Goal: Information Seeking & Learning: Learn about a topic

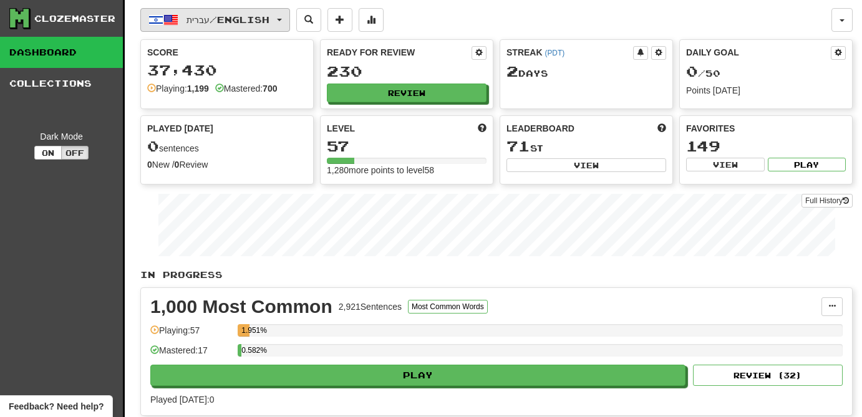
click at [266, 22] on span "עברית / English" at bounding box center [227, 19] width 83 height 11
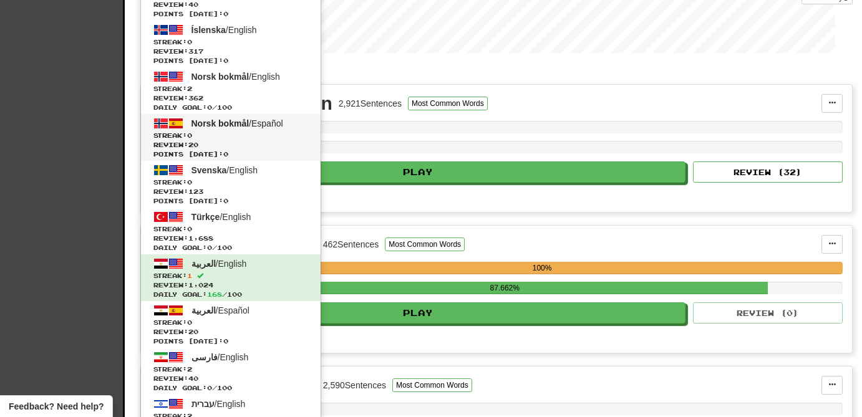
scroll to position [206, 0]
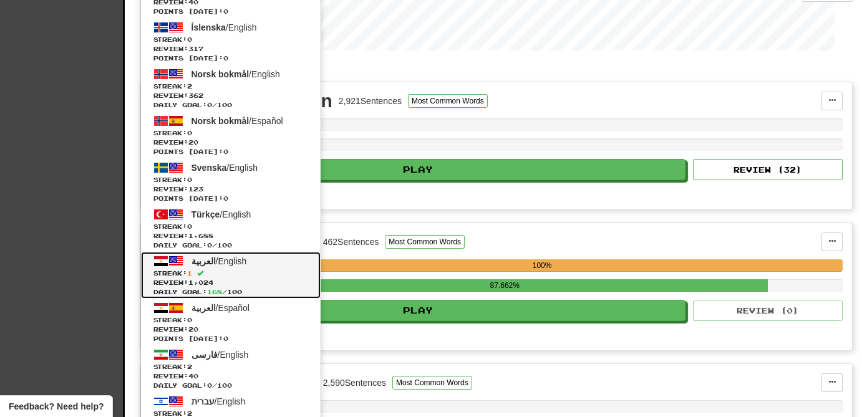
click at [168, 264] on span at bounding box center [175, 261] width 15 height 15
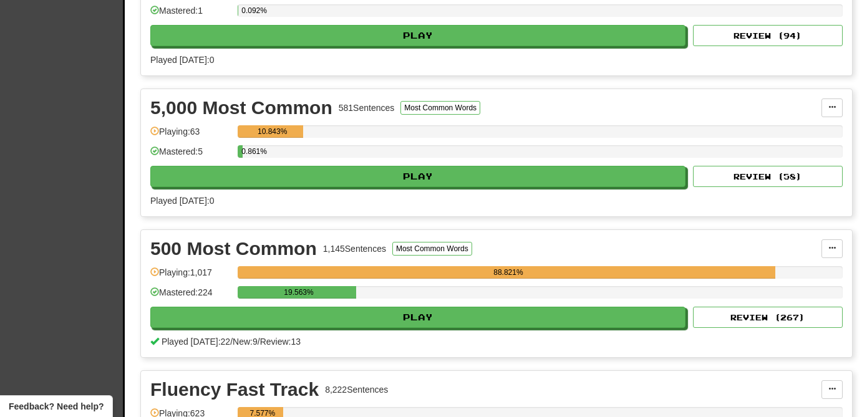
scroll to position [485, 0]
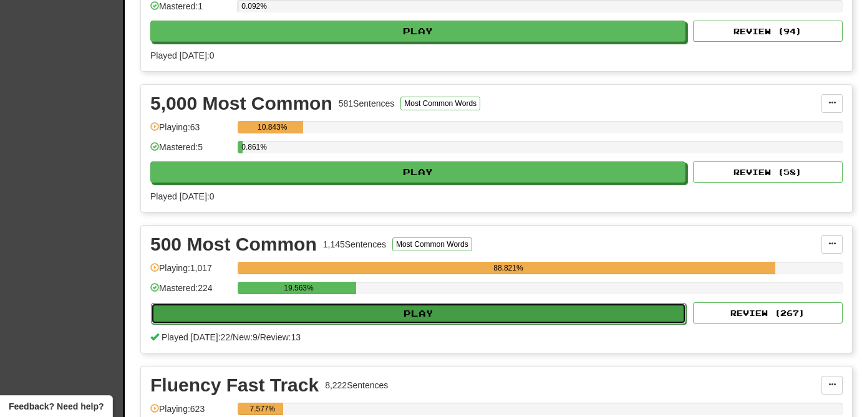
click at [433, 310] on button "Play" at bounding box center [418, 313] width 535 height 21
select select "**"
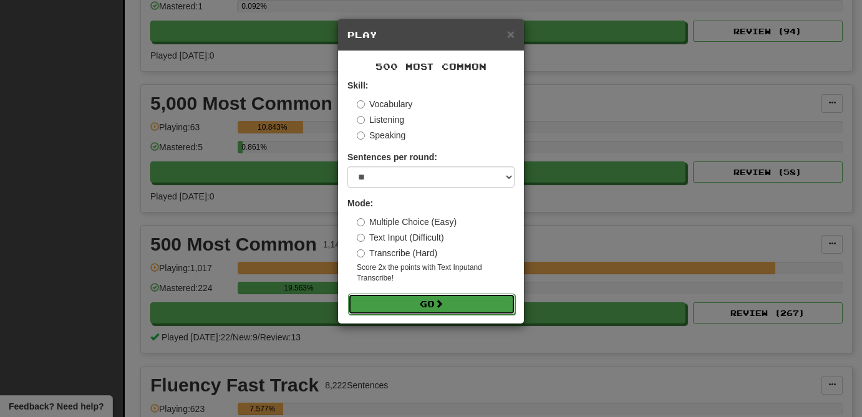
click at [433, 311] on button "Go" at bounding box center [431, 304] width 167 height 21
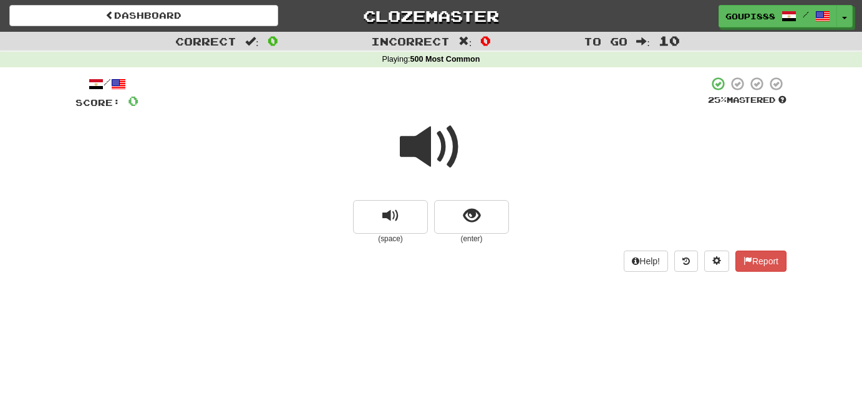
click at [426, 142] on span at bounding box center [431, 147] width 62 height 62
click at [469, 228] on button "show sentence" at bounding box center [471, 217] width 75 height 34
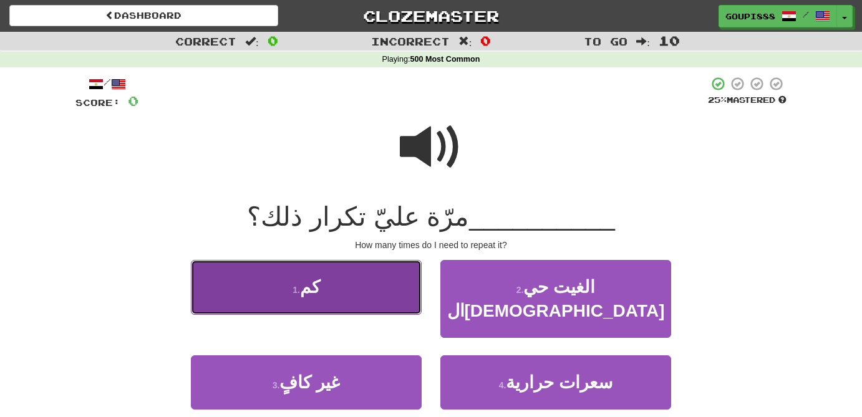
click at [322, 291] on button "1 . كم" at bounding box center [306, 287] width 231 height 54
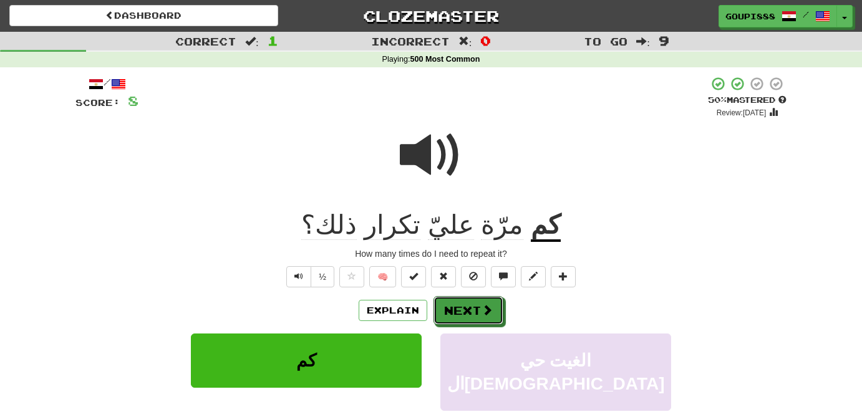
drag, startPoint x: 478, startPoint y: 317, endPoint x: 513, endPoint y: 309, distance: 36.0
click at [513, 309] on div "Explain Next" at bounding box center [430, 310] width 711 height 29
click at [418, 232] on span "تكرار" at bounding box center [392, 225] width 56 height 30
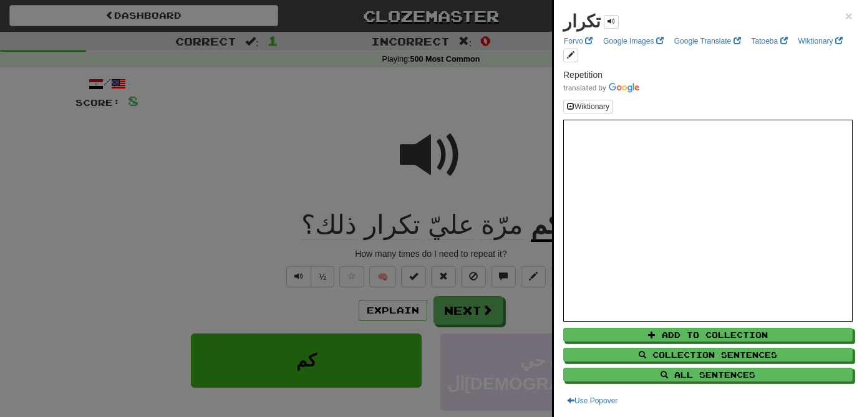
click at [525, 111] on div at bounding box center [431, 208] width 862 height 417
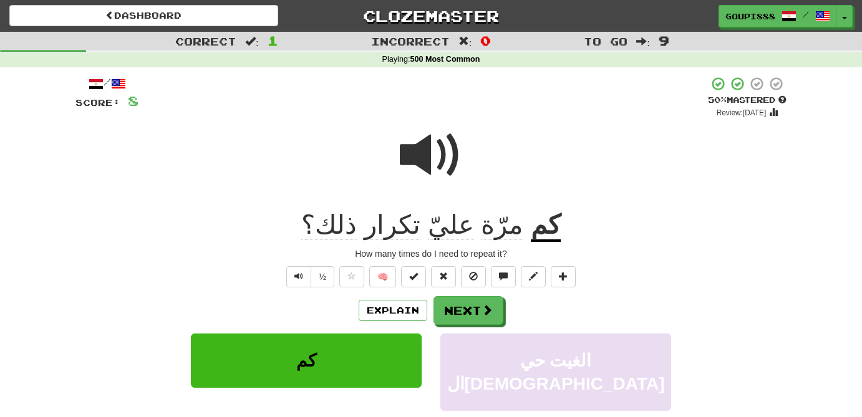
click at [410, 226] on span "تكرار" at bounding box center [392, 225] width 56 height 30
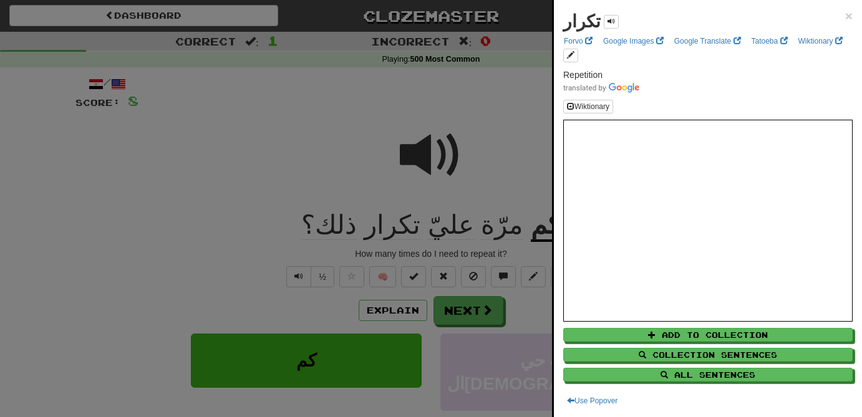
click at [319, 146] on div at bounding box center [431, 208] width 862 height 417
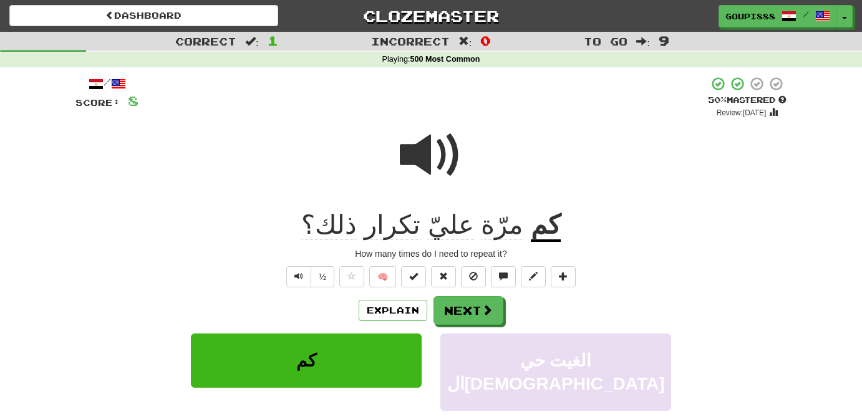
click at [415, 160] on span at bounding box center [431, 155] width 62 height 62
click at [324, 283] on button "½" at bounding box center [323, 276] width 24 height 21
click at [470, 321] on button "Next" at bounding box center [469, 311] width 70 height 29
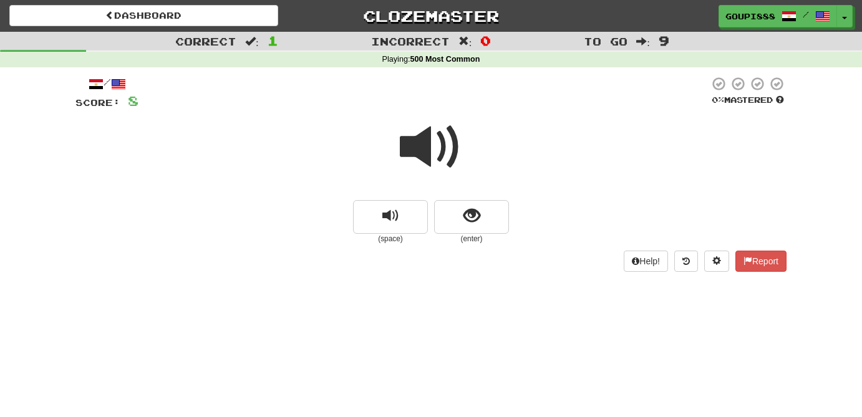
click at [431, 148] on span at bounding box center [431, 147] width 62 height 62
click at [470, 215] on span "show sentence" at bounding box center [471, 216] width 17 height 17
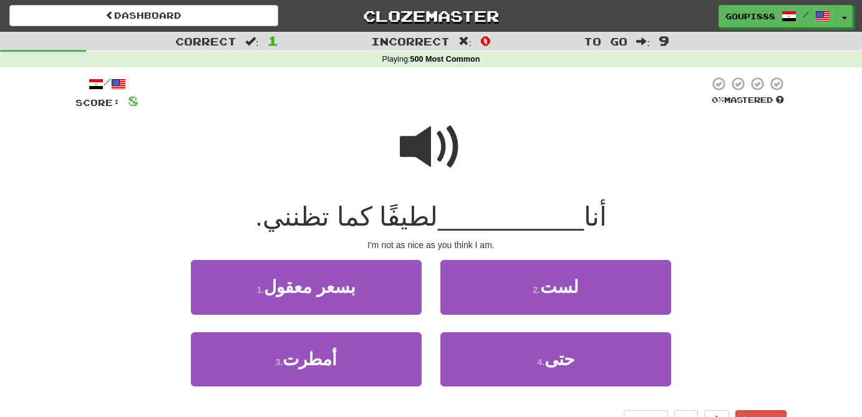
click at [427, 142] on span at bounding box center [431, 147] width 62 height 62
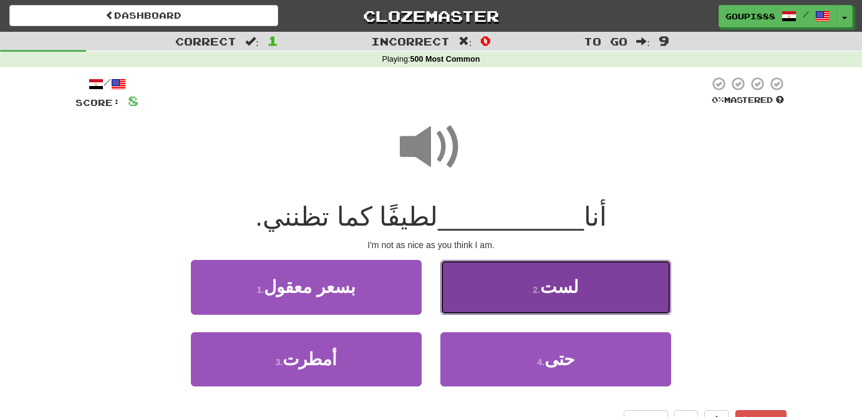
click at [593, 285] on button "2 . لست" at bounding box center [555, 287] width 231 height 54
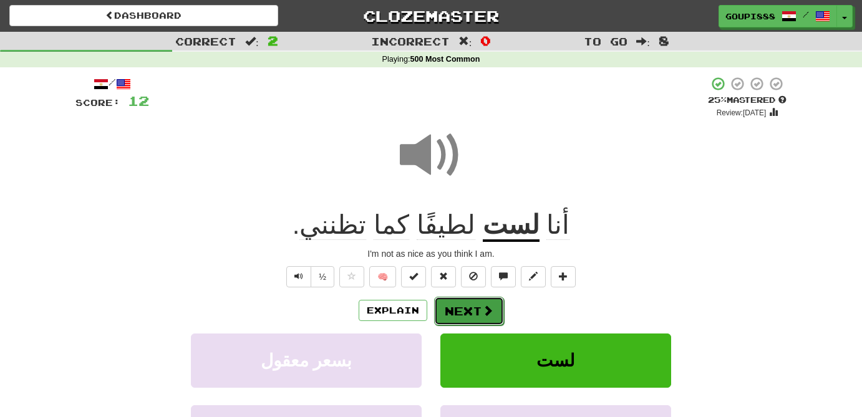
click at [487, 322] on button "Next" at bounding box center [469, 311] width 70 height 29
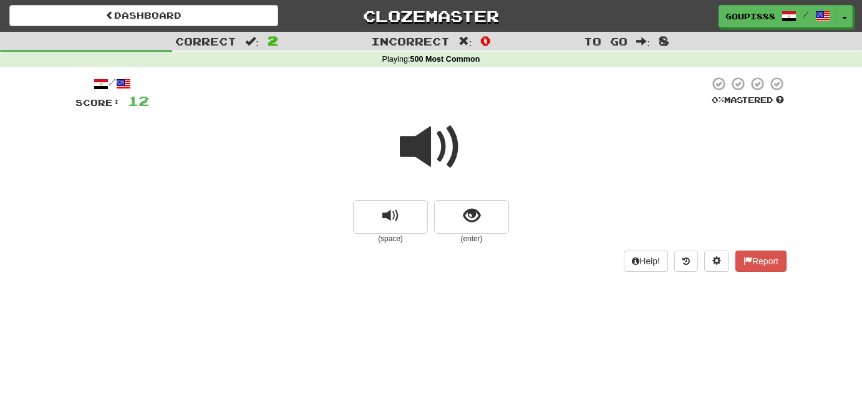
click at [412, 142] on span at bounding box center [431, 147] width 62 height 62
click at [408, 148] on span at bounding box center [431, 147] width 62 height 62
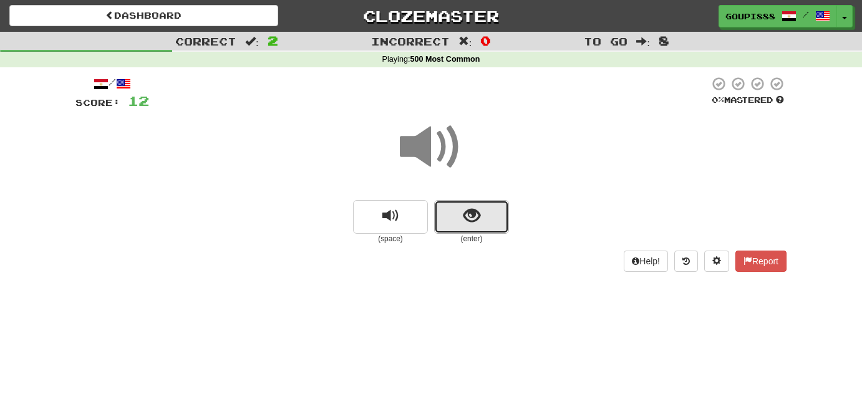
click at [471, 220] on span "show sentence" at bounding box center [471, 216] width 17 height 17
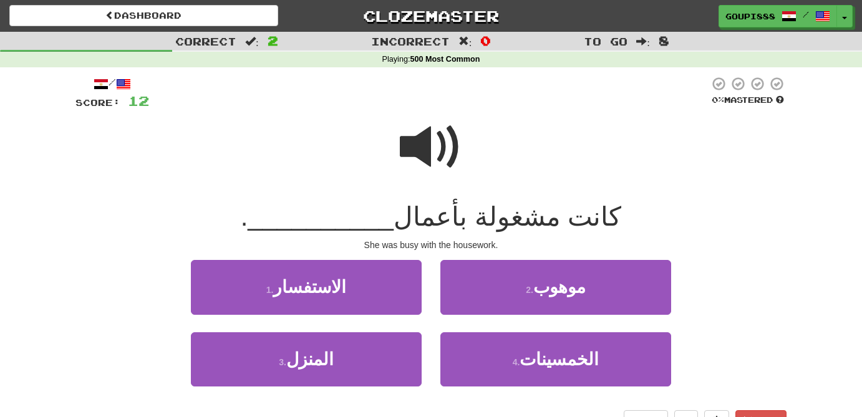
click at [432, 140] on span at bounding box center [431, 147] width 62 height 62
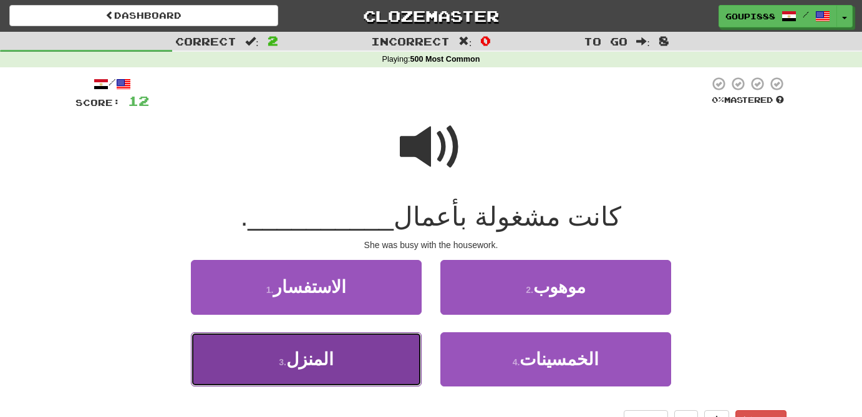
click at [327, 370] on button "3 . المنزل" at bounding box center [306, 359] width 231 height 54
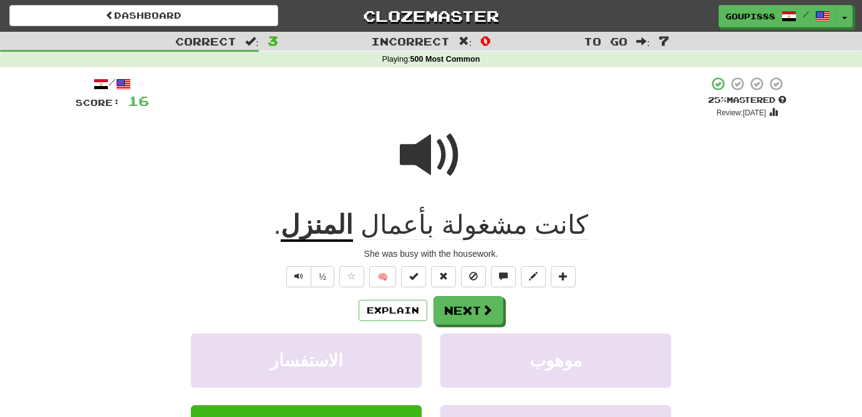
click at [422, 156] on span at bounding box center [431, 155] width 62 height 62
drag, startPoint x: 483, startPoint y: 310, endPoint x: 669, endPoint y: 225, distance: 205.1
click at [669, 225] on div "/ Score: 16 + 4 25 % Mastered Review: [DATE] كانت مشغولة بأعمال المنزل . She wa…" at bounding box center [430, 309] width 711 height 467
click at [544, 225] on span "كانت" at bounding box center [561, 225] width 54 height 30
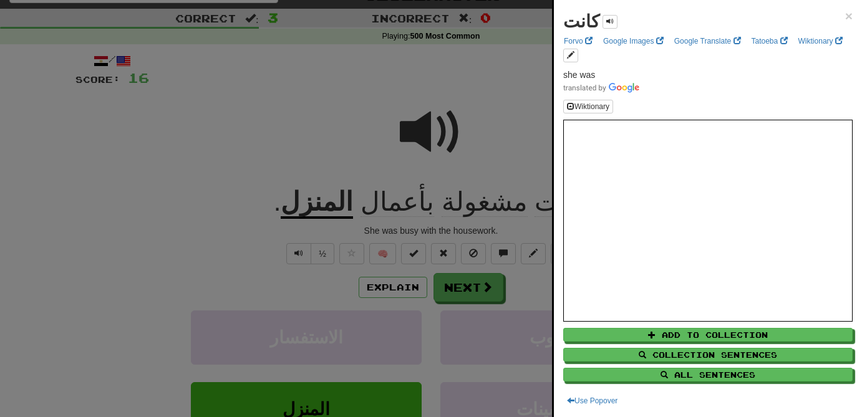
scroll to position [24, 0]
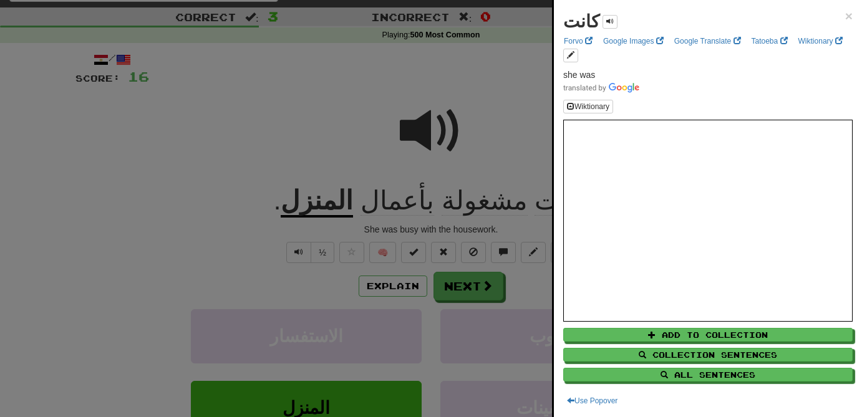
click at [251, 133] on div at bounding box center [431, 208] width 862 height 417
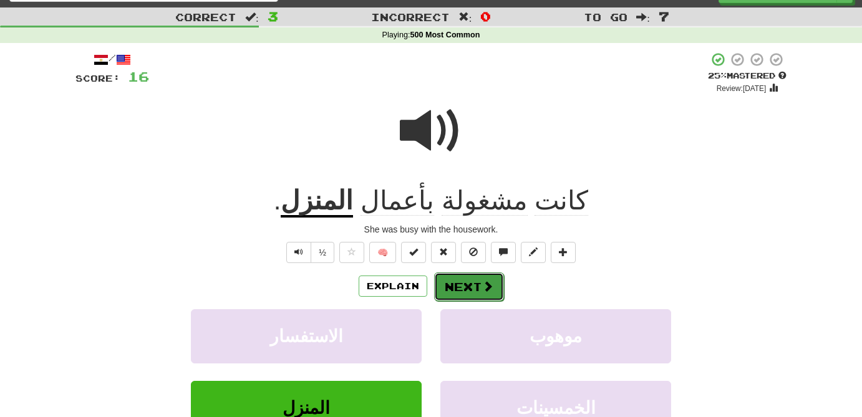
click at [474, 296] on button "Next" at bounding box center [469, 287] width 70 height 29
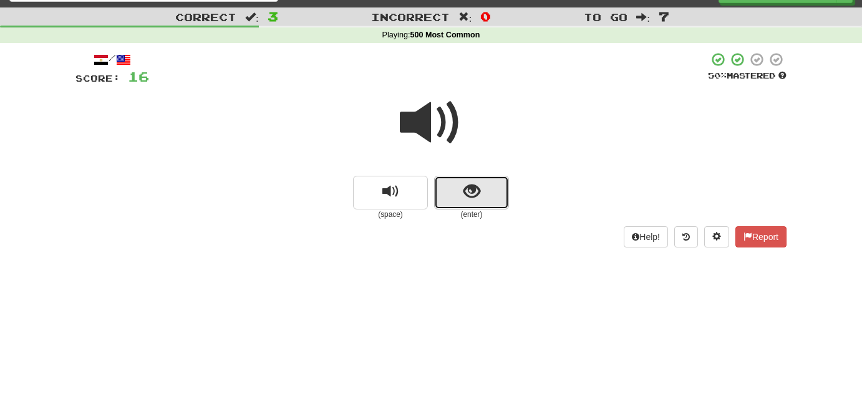
click at [467, 189] on span "show sentence" at bounding box center [471, 191] width 17 height 17
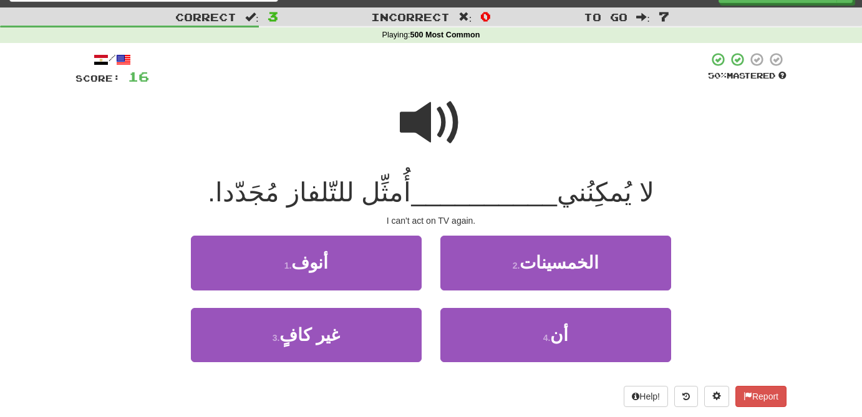
click at [416, 118] on span at bounding box center [431, 123] width 62 height 62
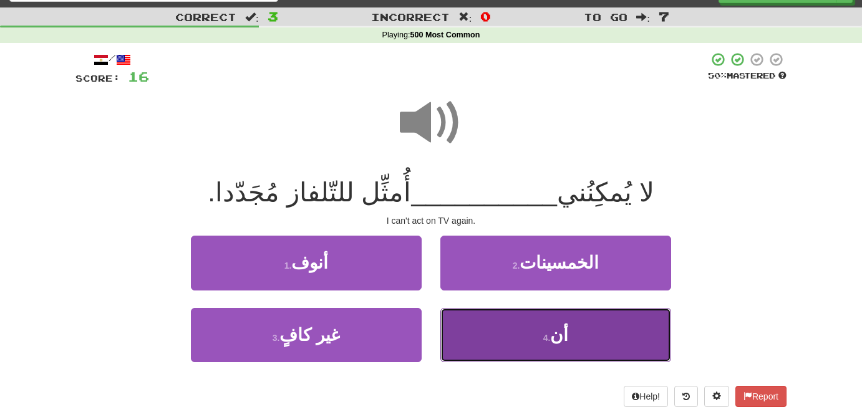
click at [561, 338] on span "أن" at bounding box center [559, 335] width 18 height 19
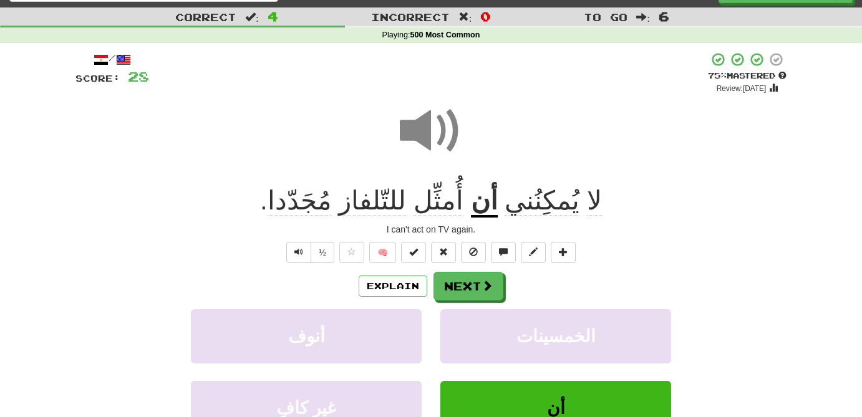
click at [440, 208] on span "أُمثِّل" at bounding box center [438, 201] width 50 height 30
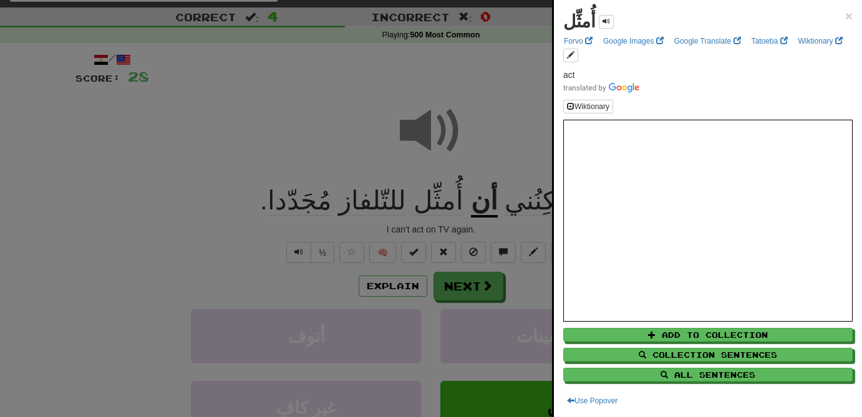
click at [264, 228] on div at bounding box center [431, 208] width 862 height 417
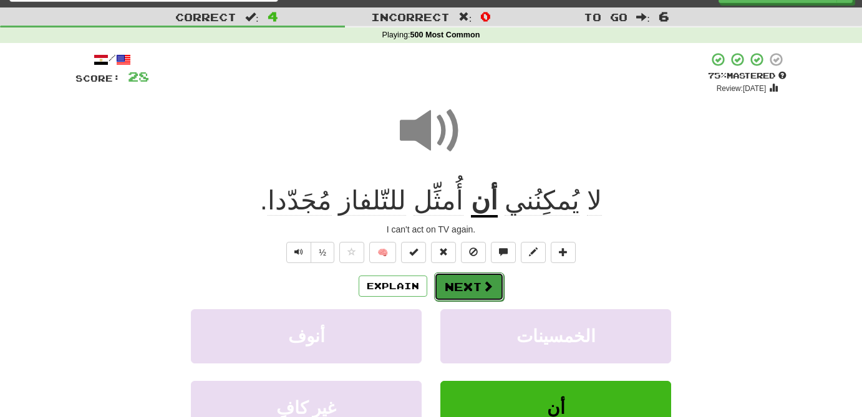
click at [472, 295] on button "Next" at bounding box center [469, 287] width 70 height 29
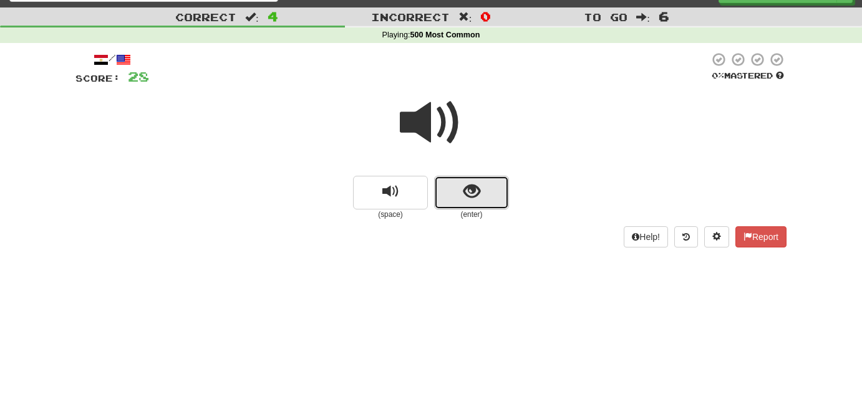
click at [462, 190] on button "show sentence" at bounding box center [471, 193] width 75 height 34
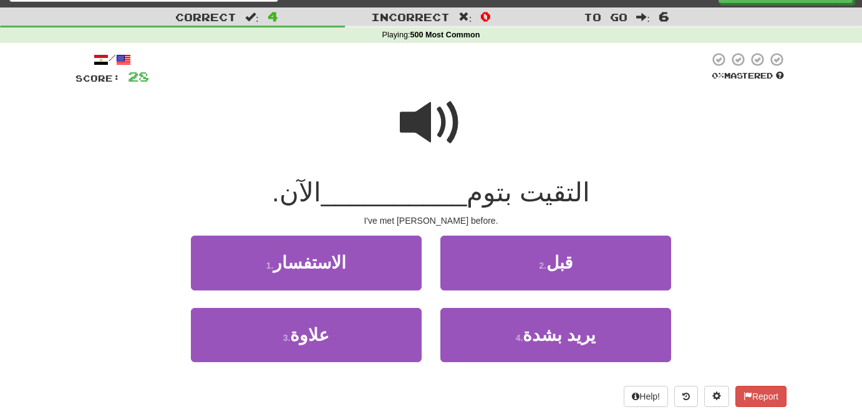
click at [435, 101] on span at bounding box center [431, 123] width 62 height 62
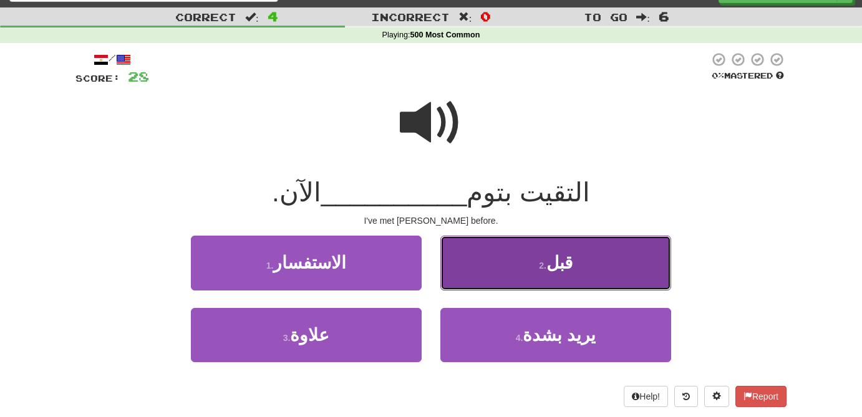
click at [557, 266] on span "قبل" at bounding box center [559, 262] width 26 height 19
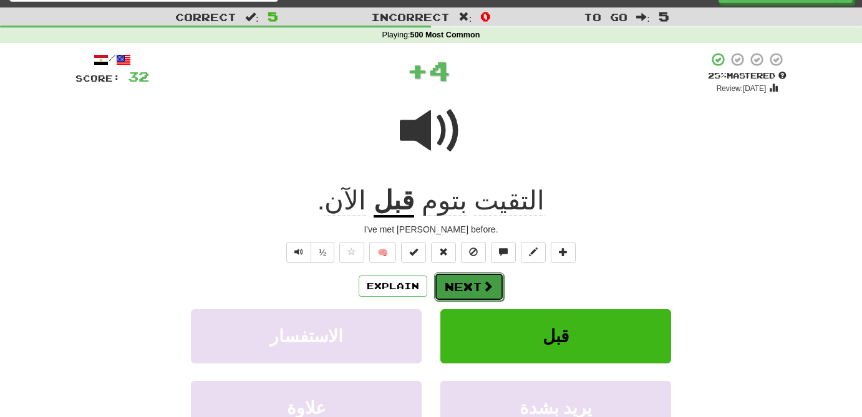
click at [464, 279] on button "Next" at bounding box center [469, 287] width 70 height 29
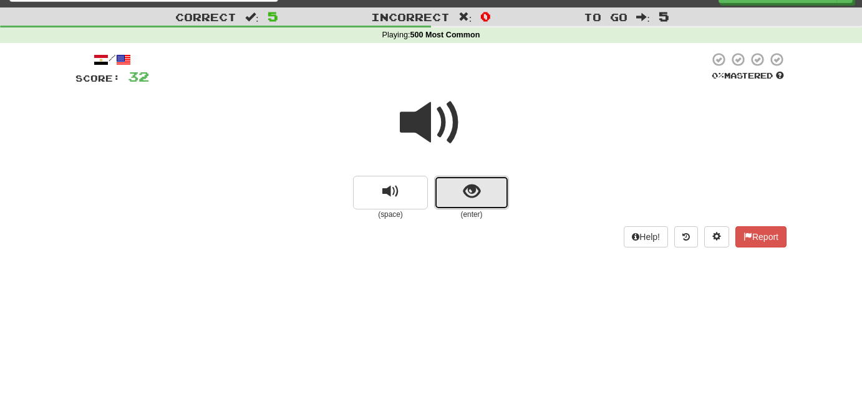
click at [488, 197] on button "show sentence" at bounding box center [471, 193] width 75 height 34
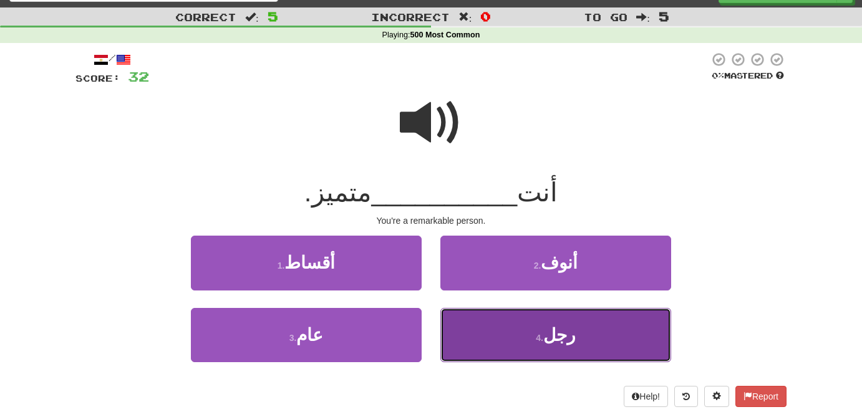
click at [561, 328] on span "رجل" at bounding box center [559, 335] width 32 height 19
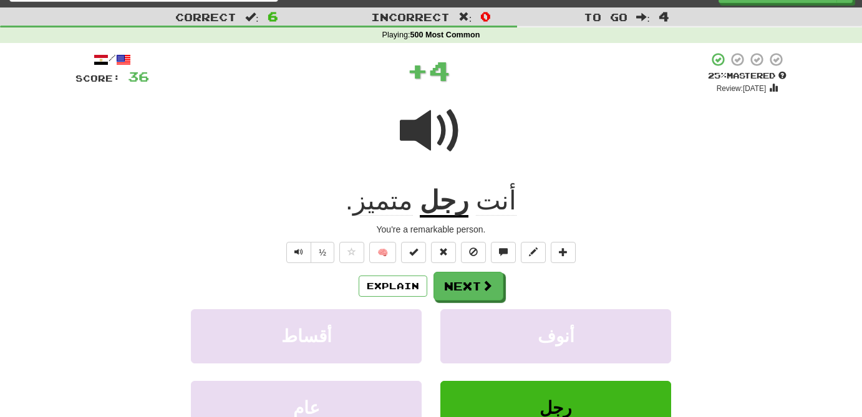
click at [397, 209] on span "متميز" at bounding box center [383, 201] width 60 height 30
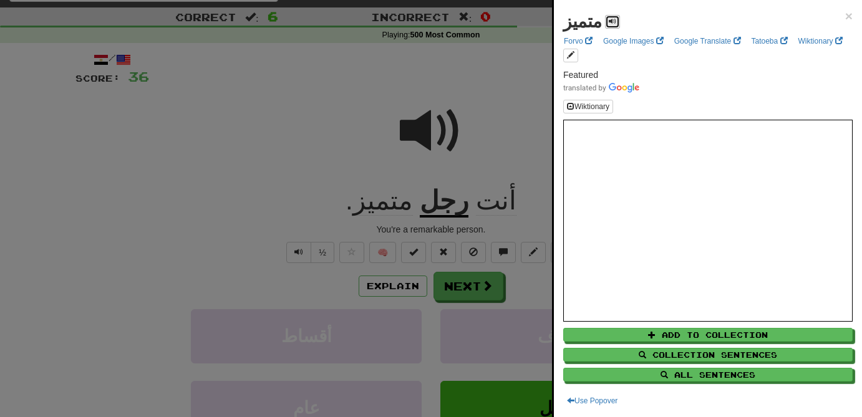
click at [609, 17] on span at bounding box center [612, 20] width 7 height 7
click at [431, 139] on div at bounding box center [431, 208] width 862 height 417
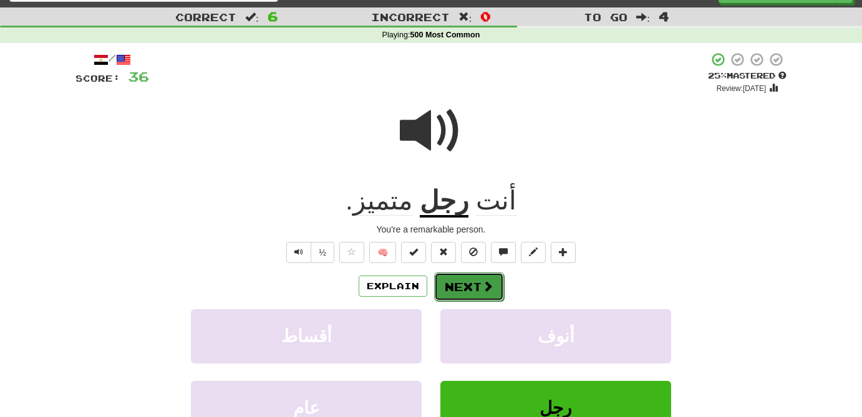
click at [489, 281] on span at bounding box center [487, 286] width 11 height 11
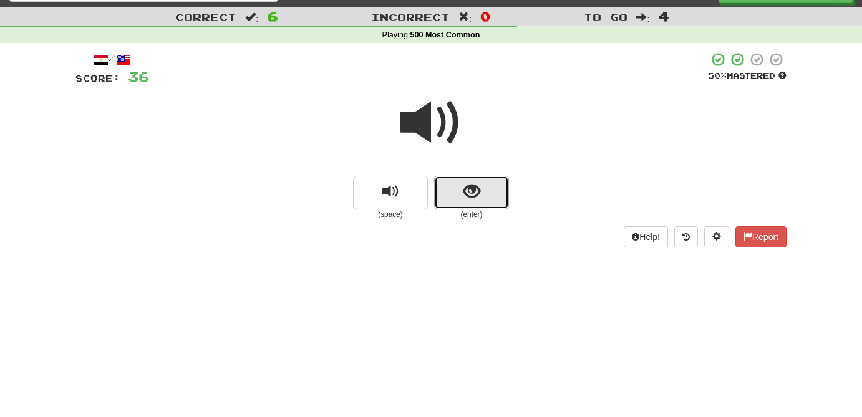
click at [475, 199] on span "show sentence" at bounding box center [471, 191] width 17 height 17
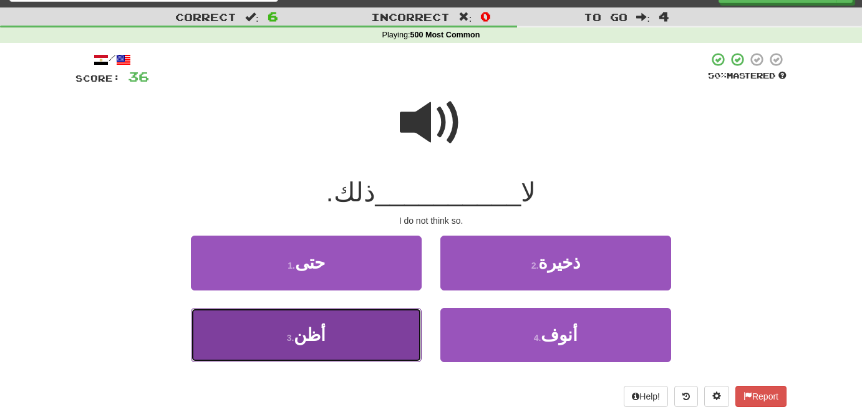
click at [318, 343] on span "أظن" at bounding box center [310, 335] width 32 height 19
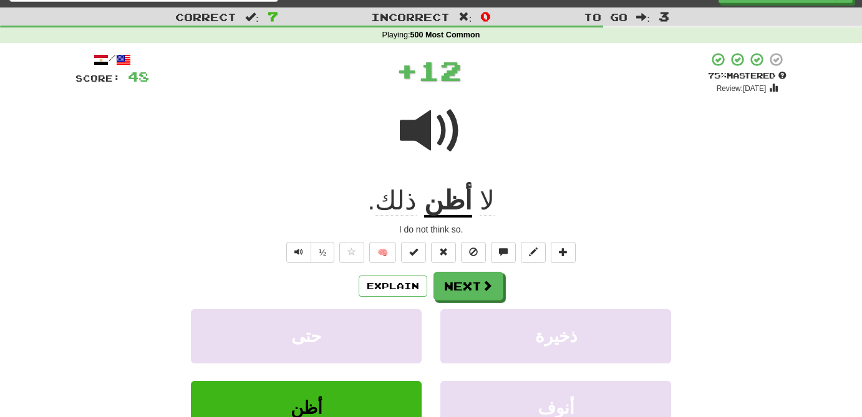
click at [477, 301] on div "Explain Next حتى ذخيرة أظن أنوف Learn more: حتى ذخيرة أظن أنوف" at bounding box center [430, 372] width 711 height 200
click at [477, 289] on button "Next" at bounding box center [469, 287] width 70 height 29
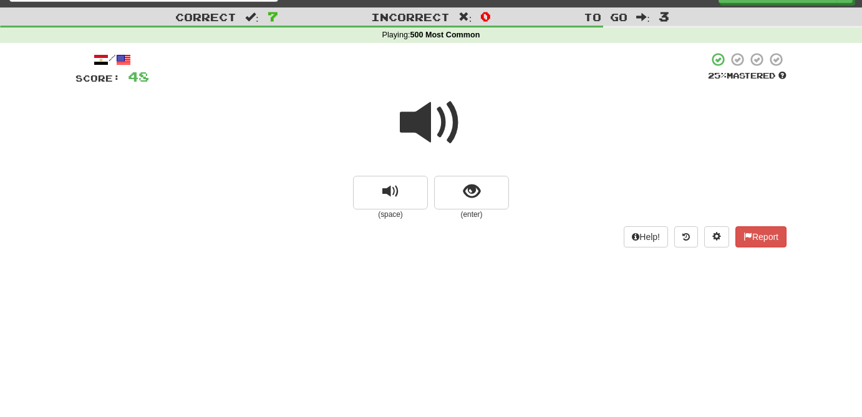
click at [425, 135] on span at bounding box center [431, 123] width 62 height 62
click at [426, 121] on span at bounding box center [431, 123] width 62 height 62
click at [427, 118] on span at bounding box center [431, 123] width 62 height 62
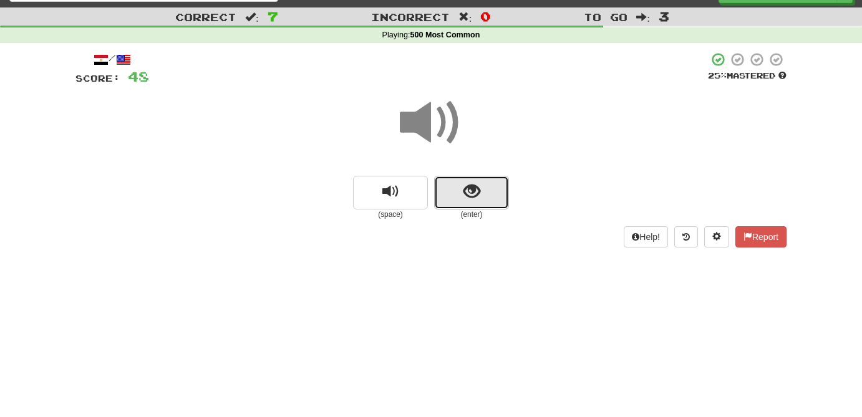
click at [476, 199] on span "show sentence" at bounding box center [471, 191] width 17 height 17
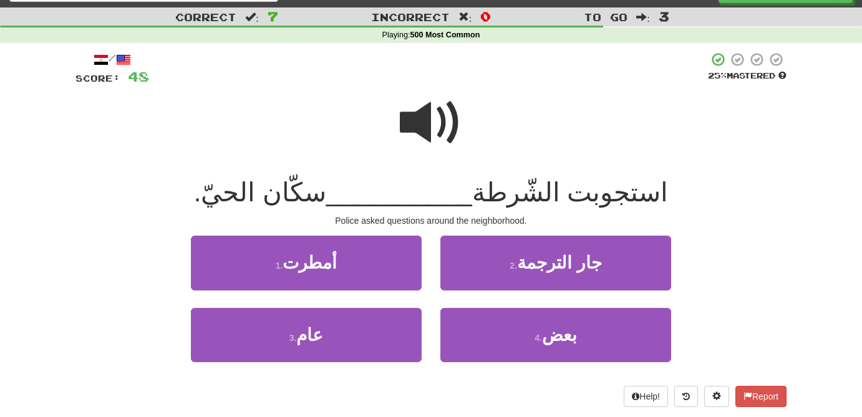
click at [430, 119] on span at bounding box center [431, 123] width 62 height 62
click at [599, 197] on span "استجوبت الشّرطة" at bounding box center [570, 192] width 196 height 29
click at [421, 125] on span at bounding box center [431, 123] width 62 height 62
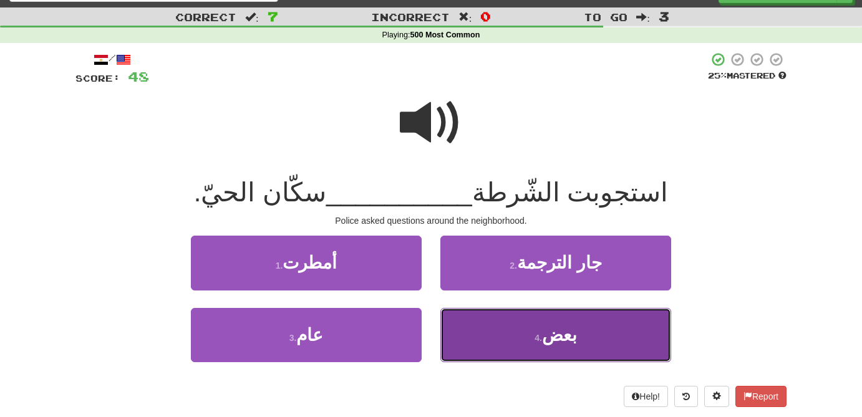
click at [563, 344] on span "بعض" at bounding box center [559, 335] width 35 height 19
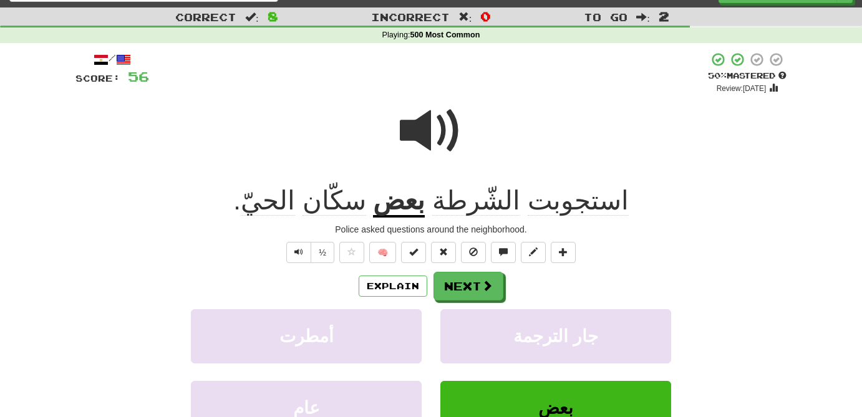
click at [353, 203] on span "سكّان" at bounding box center [334, 201] width 64 height 30
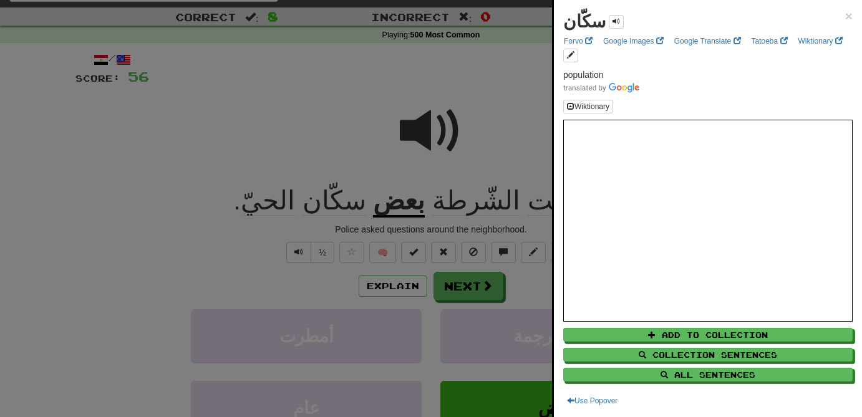
click at [434, 138] on div at bounding box center [431, 208] width 862 height 417
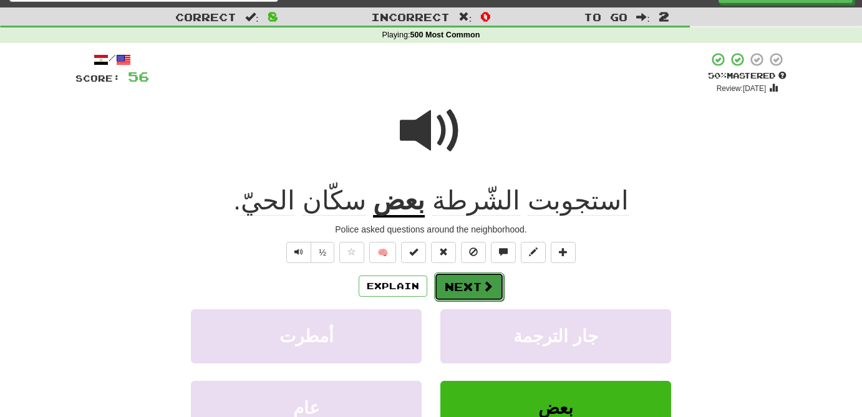
click at [473, 286] on button "Next" at bounding box center [469, 287] width 70 height 29
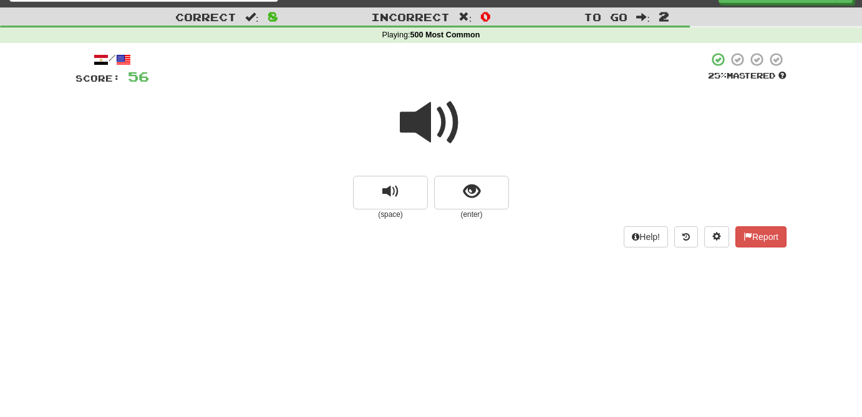
click at [424, 127] on span at bounding box center [431, 123] width 62 height 62
click at [478, 198] on span "show sentence" at bounding box center [471, 191] width 17 height 17
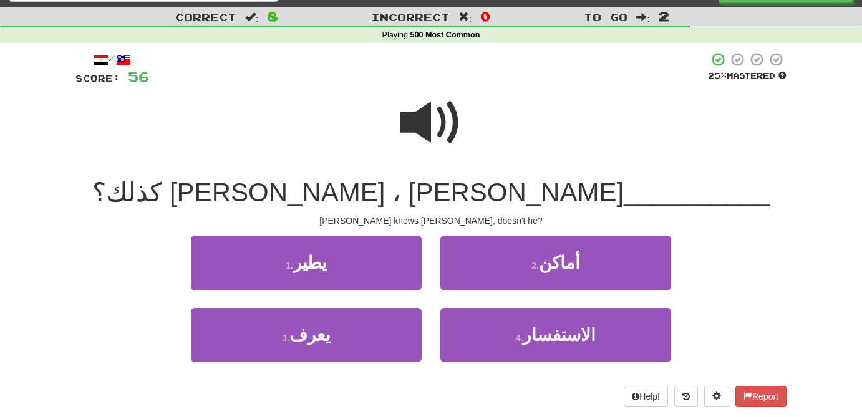
click at [415, 115] on span at bounding box center [431, 123] width 62 height 62
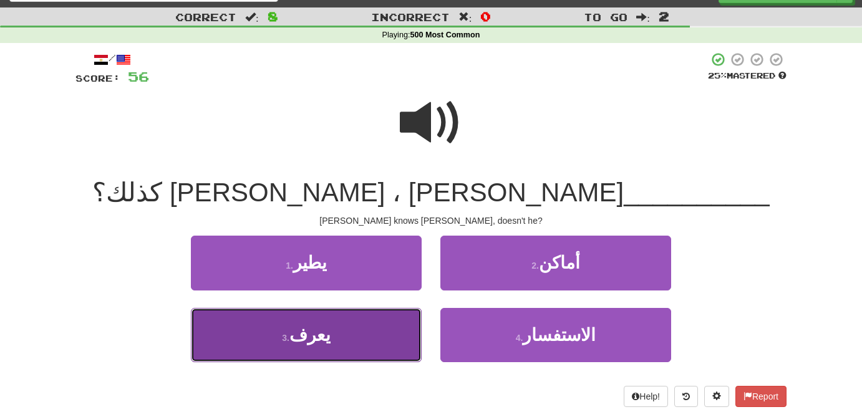
click at [372, 336] on button "3 . يعرف" at bounding box center [306, 335] width 231 height 54
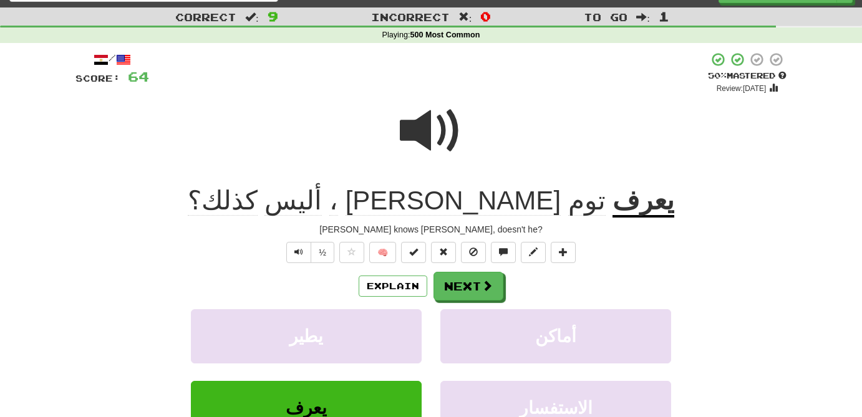
click at [322, 209] on span "أليس" at bounding box center [292, 201] width 57 height 30
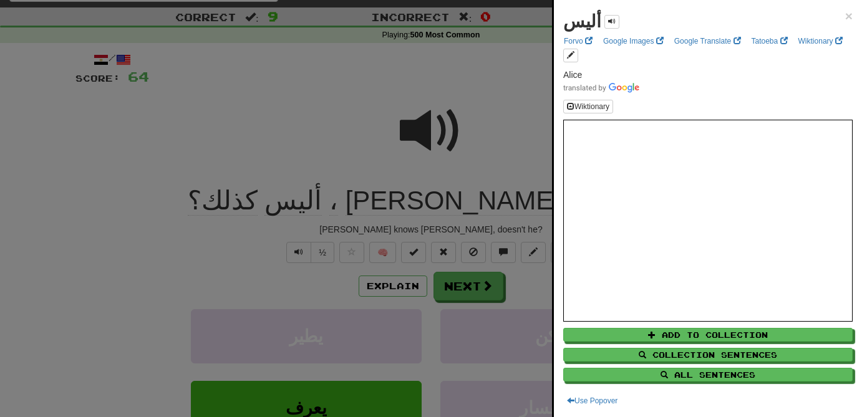
click at [473, 294] on div at bounding box center [431, 208] width 862 height 417
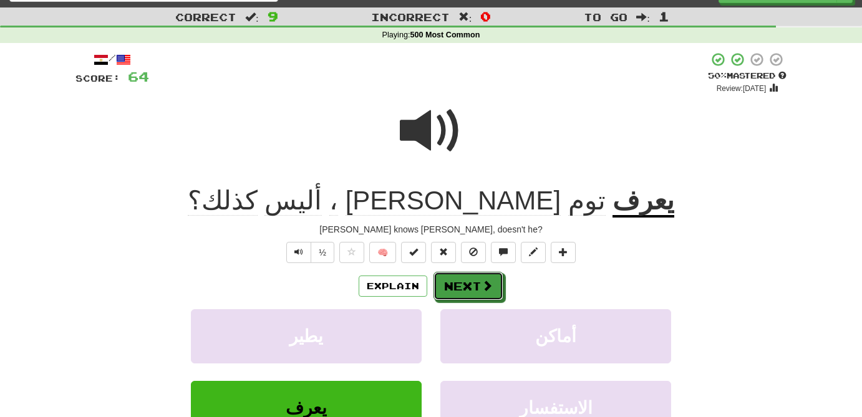
click at [473, 294] on button "Next" at bounding box center [468, 286] width 70 height 29
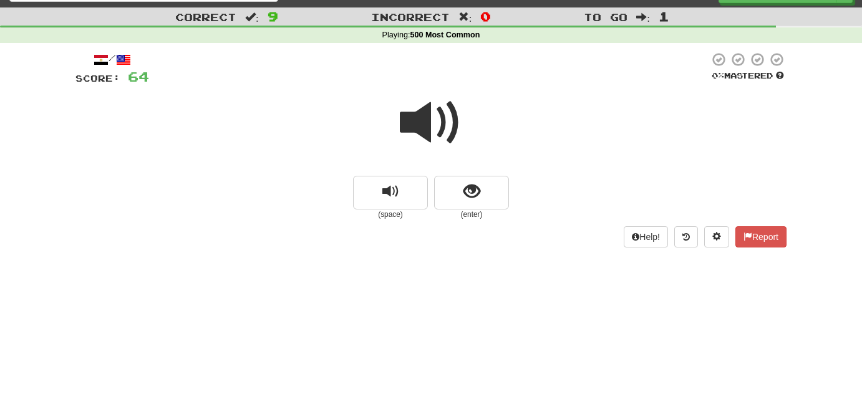
click at [423, 126] on span at bounding box center [431, 123] width 62 height 62
click at [428, 117] on span at bounding box center [431, 123] width 62 height 62
click at [471, 189] on span "show sentence" at bounding box center [471, 191] width 17 height 17
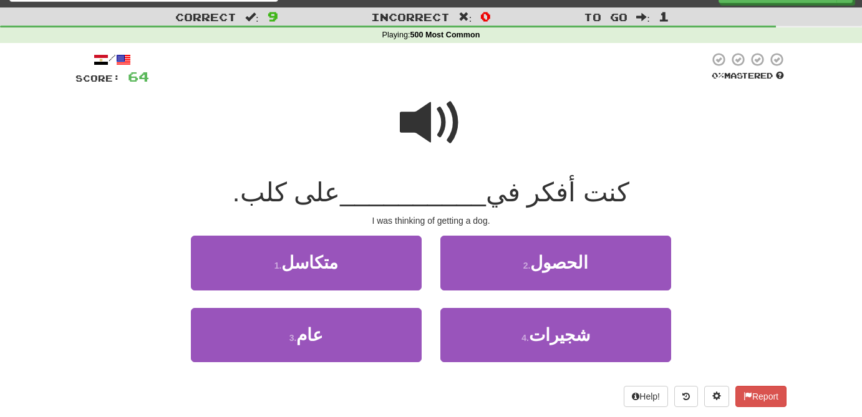
click at [426, 112] on span at bounding box center [431, 123] width 62 height 62
click at [427, 122] on span at bounding box center [431, 123] width 62 height 62
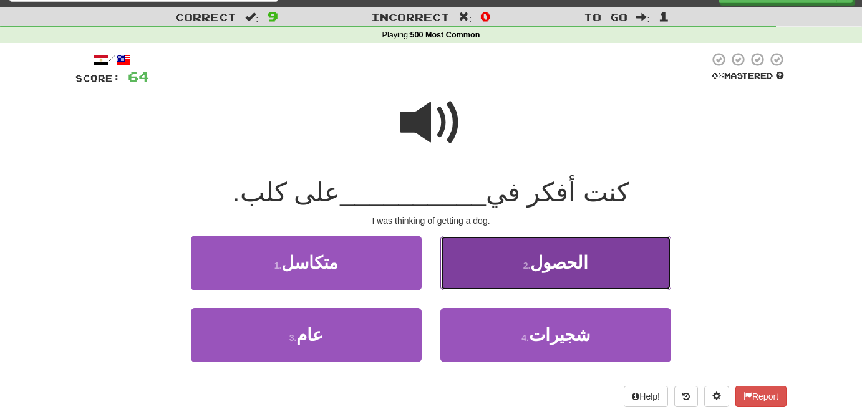
click at [568, 276] on button "2 . الحصول" at bounding box center [555, 263] width 231 height 54
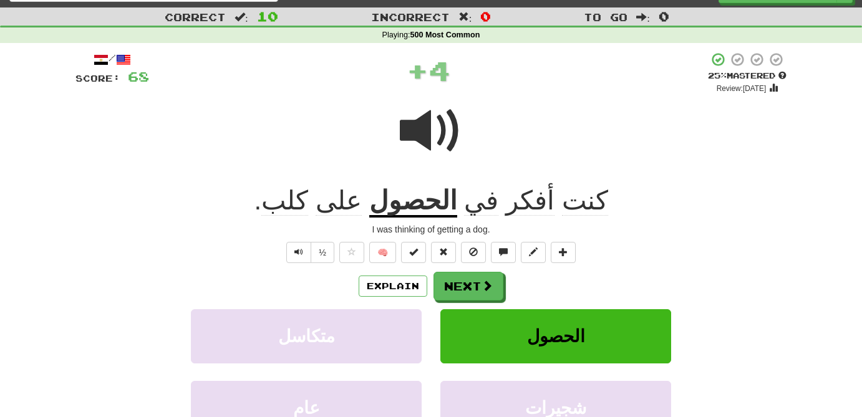
click at [434, 208] on u "الحصول" at bounding box center [413, 202] width 88 height 32
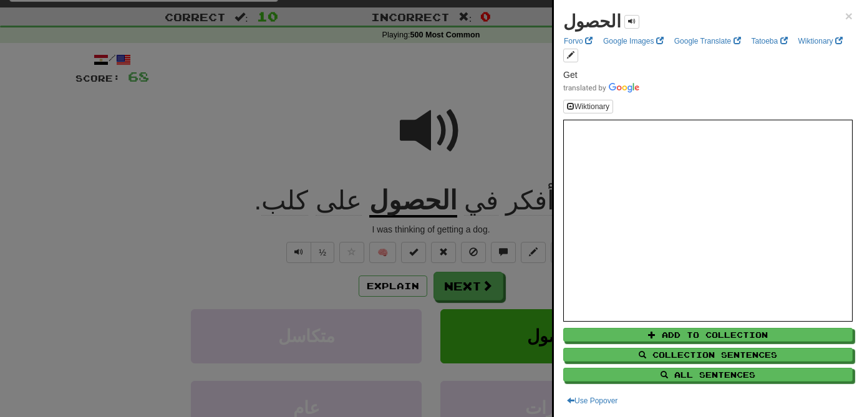
click at [429, 126] on div at bounding box center [431, 208] width 862 height 417
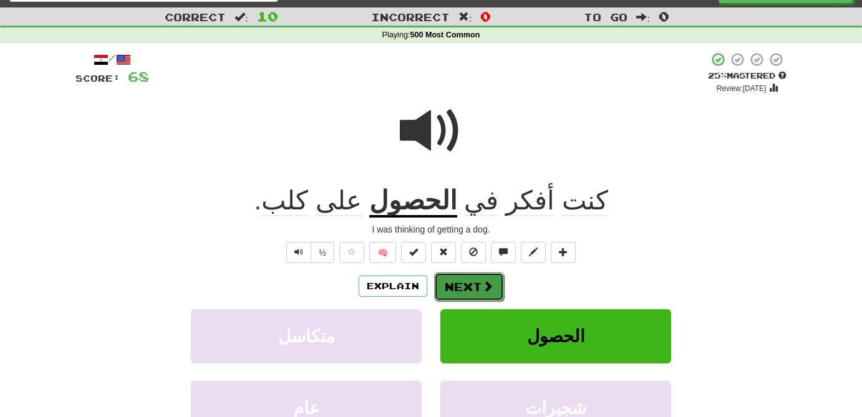
click at [472, 289] on button "Next" at bounding box center [469, 287] width 70 height 29
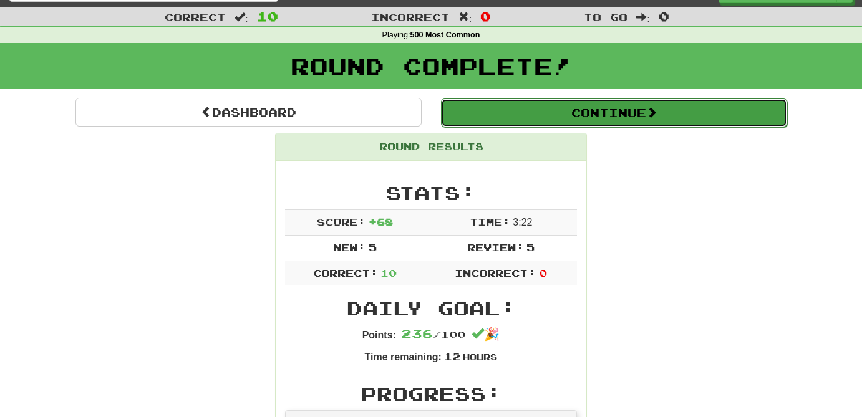
click at [650, 118] on span at bounding box center [651, 112] width 11 height 11
